Goal: Complete application form

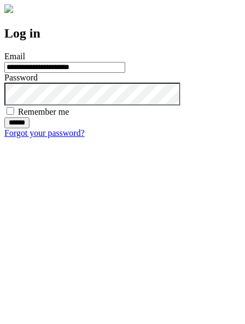
type input "**********"
click at [29, 128] on input "******" at bounding box center [16, 123] width 25 height 11
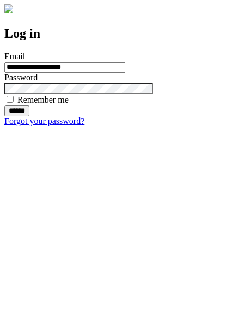
type input "**********"
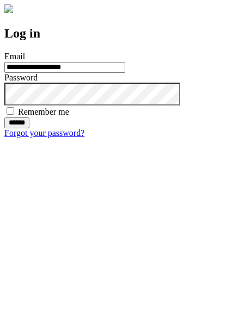
click at [29, 128] on input "******" at bounding box center [16, 123] width 25 height 11
